Goal: Information Seeking & Learning: Learn about a topic

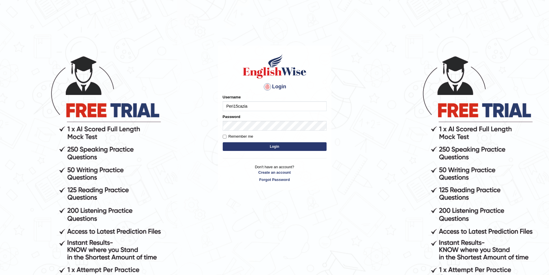
type input "Peri15cazia"
click at [272, 146] on button "Login" at bounding box center [275, 146] width 104 height 9
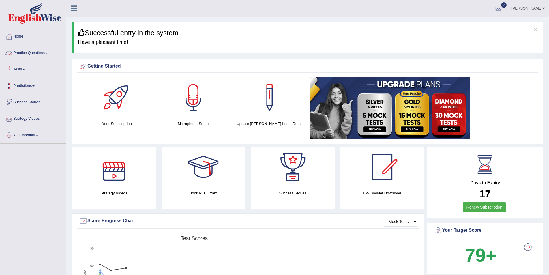
click at [32, 52] on link "Practice Questions" at bounding box center [33, 52] width 66 height 14
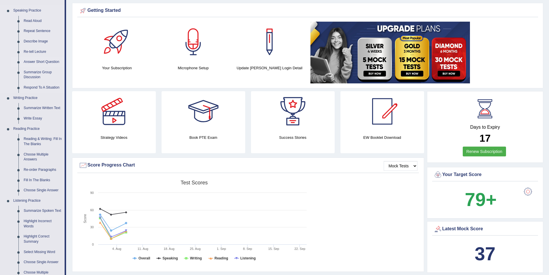
scroll to position [58, 0]
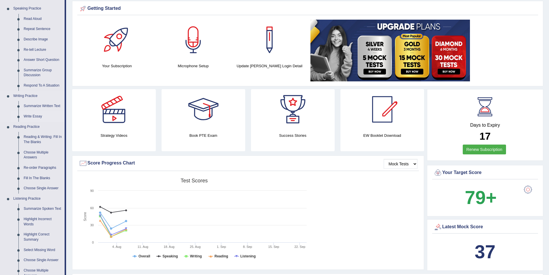
click at [35, 116] on link "Write Essay" at bounding box center [43, 116] width 44 height 10
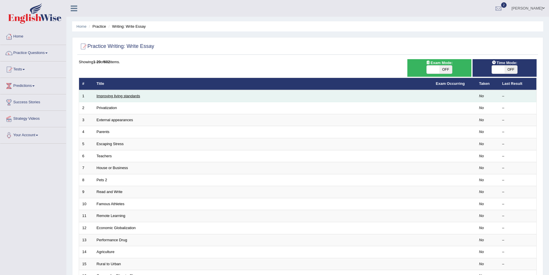
click at [120, 96] on link "Improving living standards" at bounding box center [119, 96] width 44 height 4
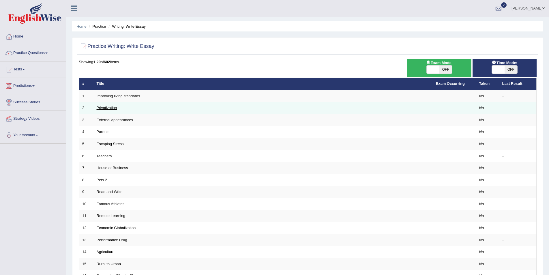
click at [107, 107] on link "Privatization" at bounding box center [107, 108] width 20 height 4
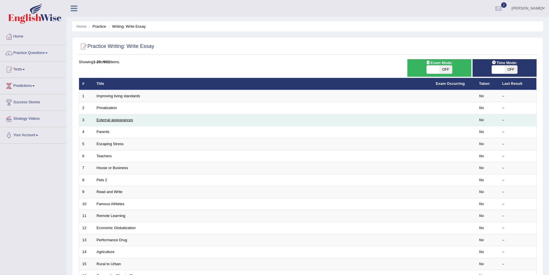
click at [112, 120] on link "External appearances" at bounding box center [115, 120] width 36 height 4
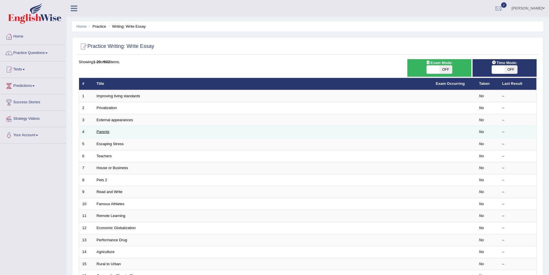
click at [106, 131] on link "Parents" at bounding box center [103, 131] width 13 height 4
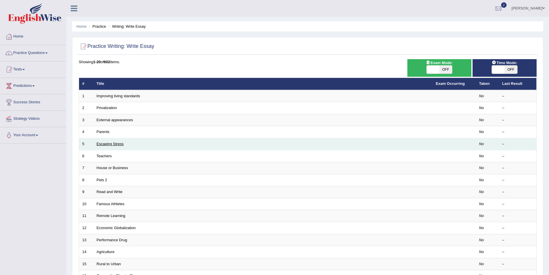
click at [116, 142] on link "Escaping Stress" at bounding box center [110, 144] width 27 height 4
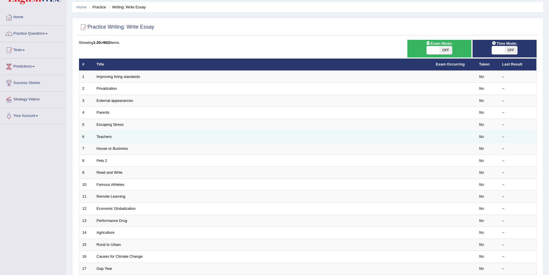
scroll to position [29, 0]
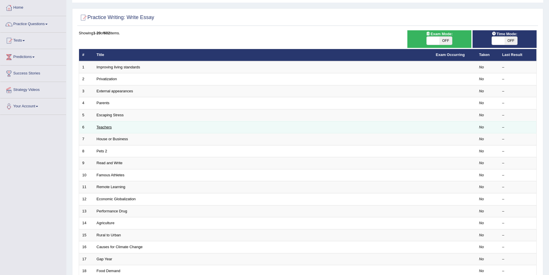
click at [104, 126] on link "Teachers" at bounding box center [104, 127] width 15 height 4
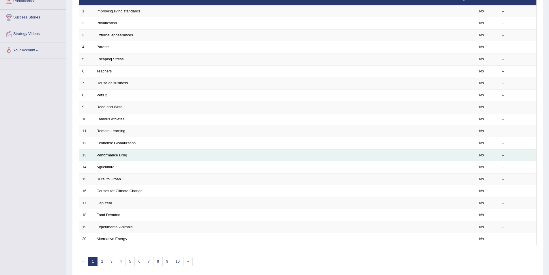
scroll to position [107, 0]
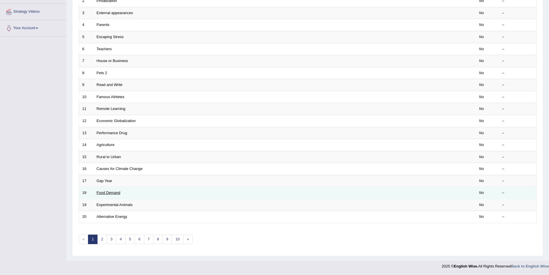
click at [116, 193] on link "Food Demand" at bounding box center [109, 192] width 24 height 4
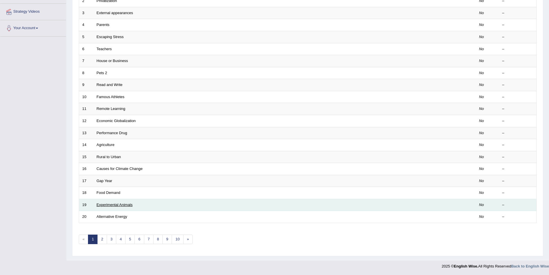
click at [123, 206] on link "Experimental Animals" at bounding box center [115, 204] width 36 height 4
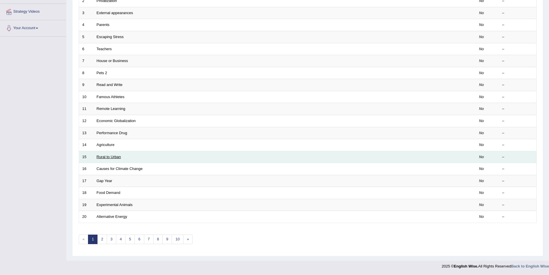
click at [117, 158] on link "Rural to Urban" at bounding box center [109, 157] width 25 height 4
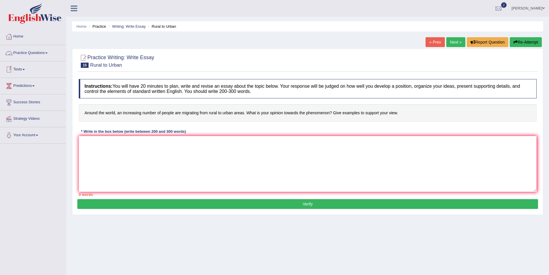
click at [38, 52] on link "Practice Questions" at bounding box center [33, 52] width 66 height 14
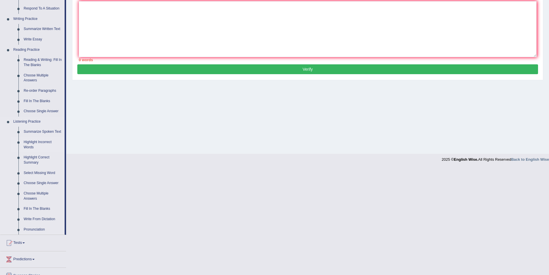
scroll to position [144, 0]
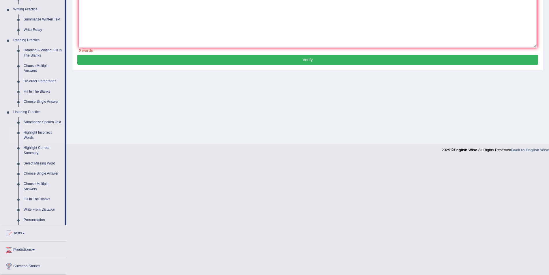
click at [34, 132] on link "Highlight Incorrect Words" at bounding box center [43, 134] width 44 height 15
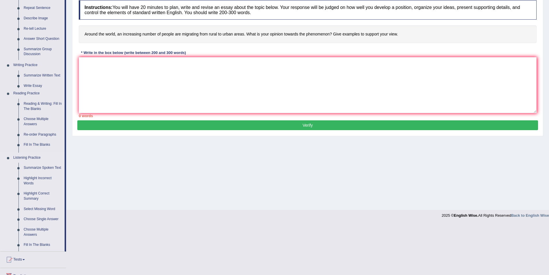
scroll to position [28, 0]
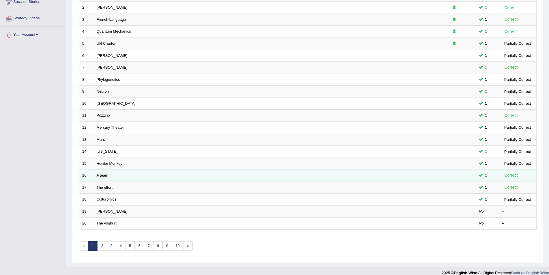
scroll to position [107, 0]
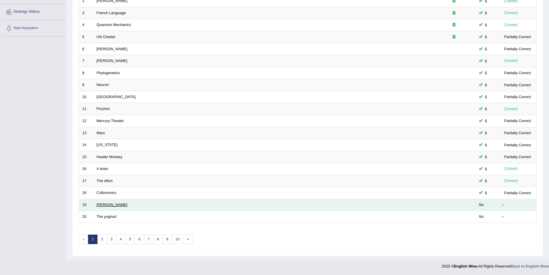
click at [104, 202] on link "[PERSON_NAME]" at bounding box center [112, 204] width 31 height 4
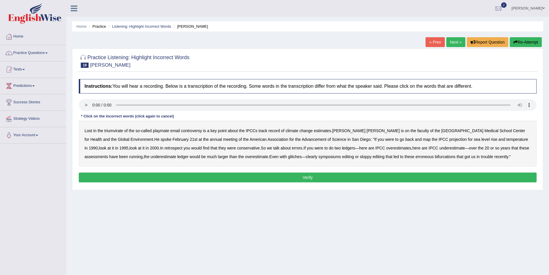
click at [433, 239] on div "Home Practice Listening: Highlight Incorrect Words [PERSON_NAME] « Prev Next » …" at bounding box center [307, 144] width 482 height 288
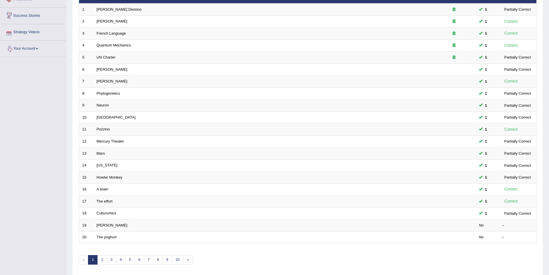
scroll to position [107, 0]
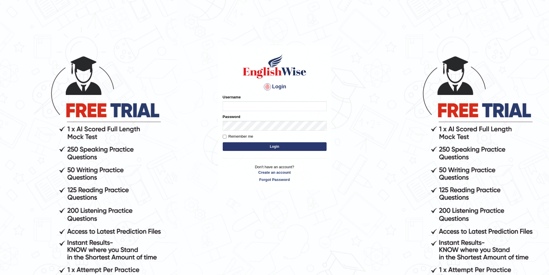
type input "Peri15cazia"
click at [279, 146] on button "Login" at bounding box center [275, 146] width 104 height 9
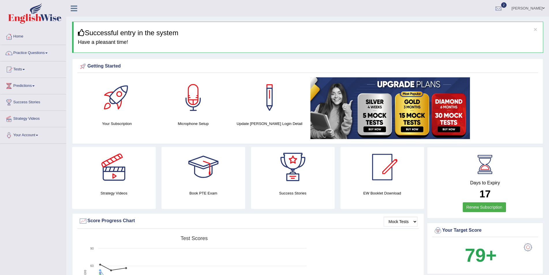
click at [529, 8] on link "Erick Chavula" at bounding box center [528, 7] width 42 height 15
click at [505, 76] on link "Log out" at bounding box center [517, 74] width 62 height 13
